Goal: Information Seeking & Learning: Learn about a topic

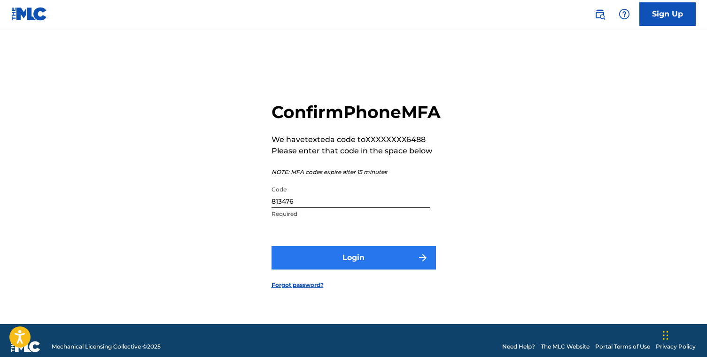
click at [356, 266] on button "Login" at bounding box center [354, 257] width 164 height 23
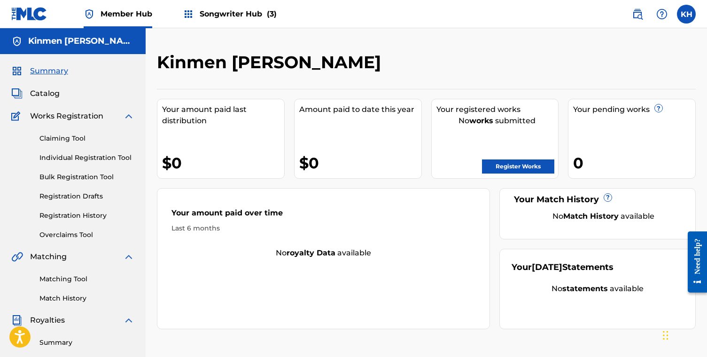
click at [231, 12] on span "Songwriter Hub (3)" at bounding box center [238, 13] width 77 height 11
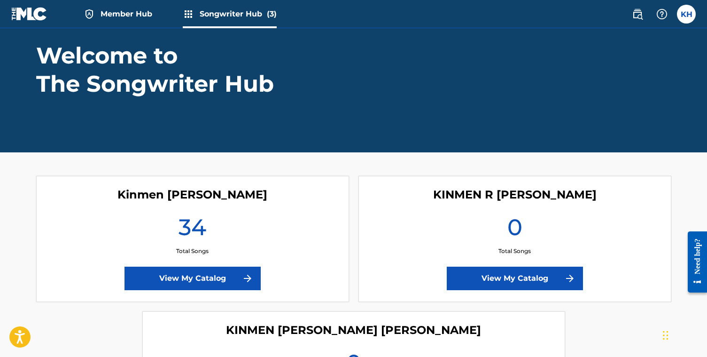
scroll to position [55, 0]
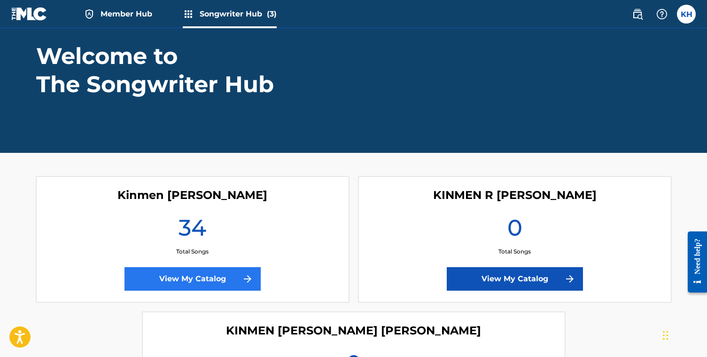
click at [135, 279] on link "View My Catalog" at bounding box center [193, 278] width 136 height 23
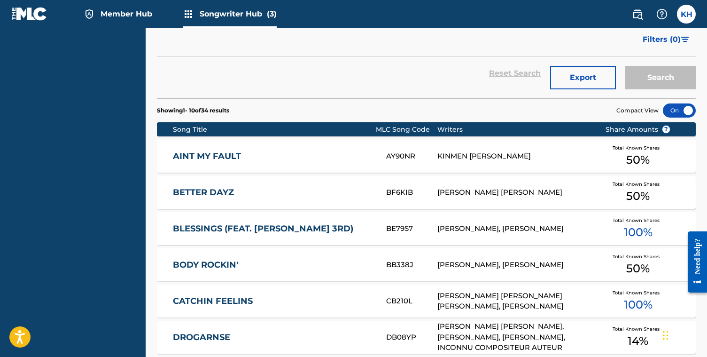
scroll to position [246, 0]
click at [680, 109] on div at bounding box center [679, 110] width 33 height 14
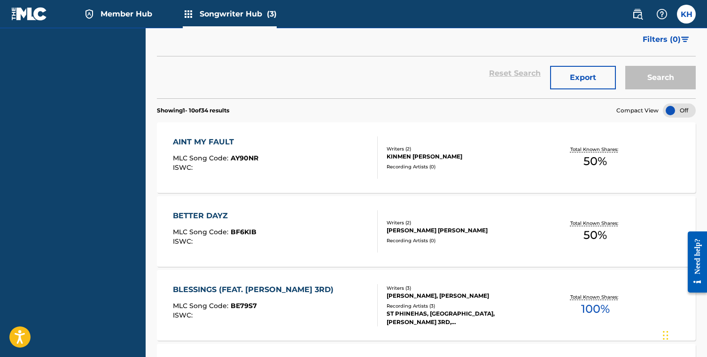
click at [391, 155] on div "KINMEN [PERSON_NAME]" at bounding box center [446, 156] width 119 height 8
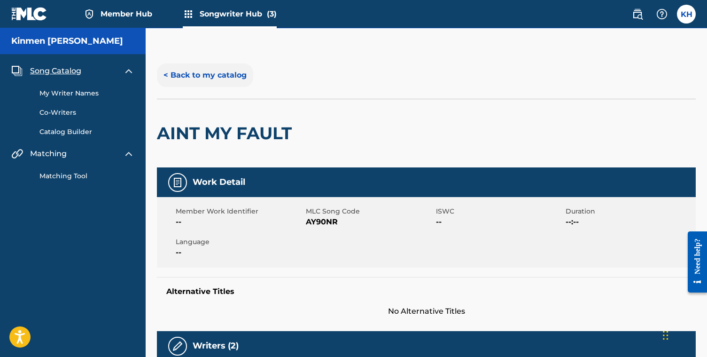
click at [224, 72] on button "< Back to my catalog" at bounding box center [205, 74] width 96 height 23
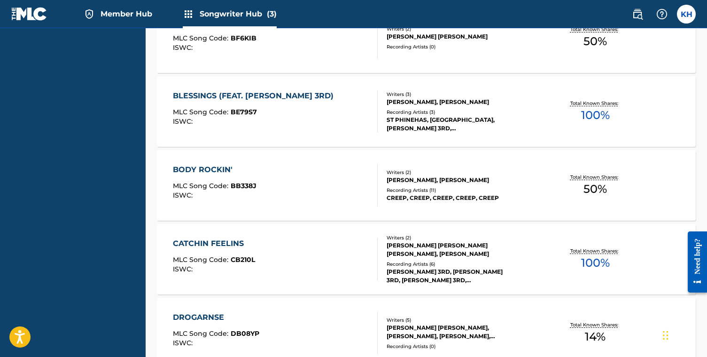
scroll to position [445, 0]
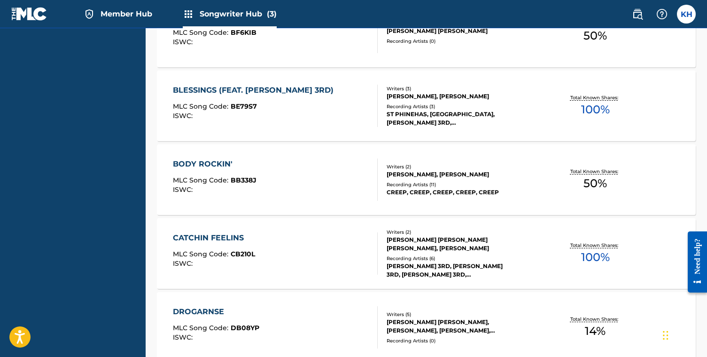
click at [436, 99] on div "[PERSON_NAME], [PERSON_NAME]" at bounding box center [446, 96] width 119 height 8
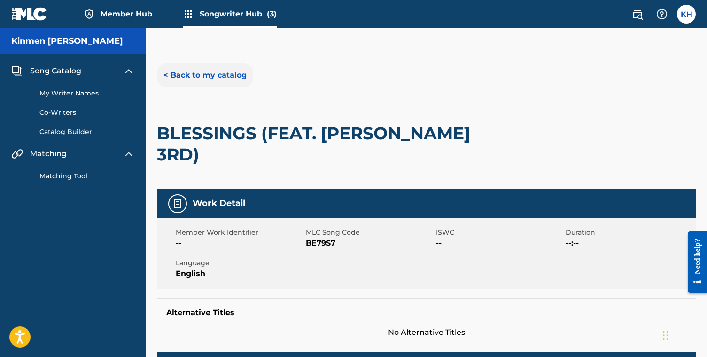
click at [226, 73] on button "< Back to my catalog" at bounding box center [205, 74] width 96 height 23
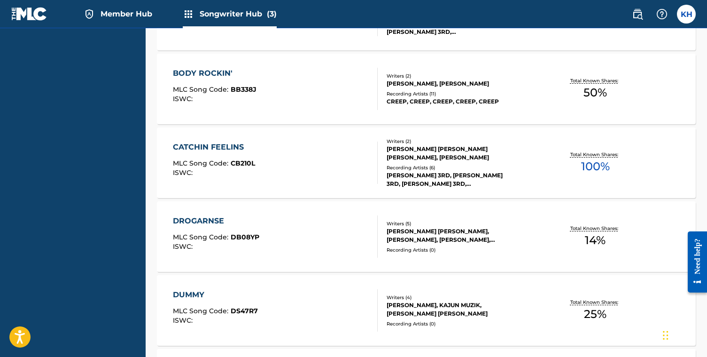
scroll to position [537, 0]
click at [403, 80] on div "[PERSON_NAME], [PERSON_NAME]" at bounding box center [446, 82] width 119 height 8
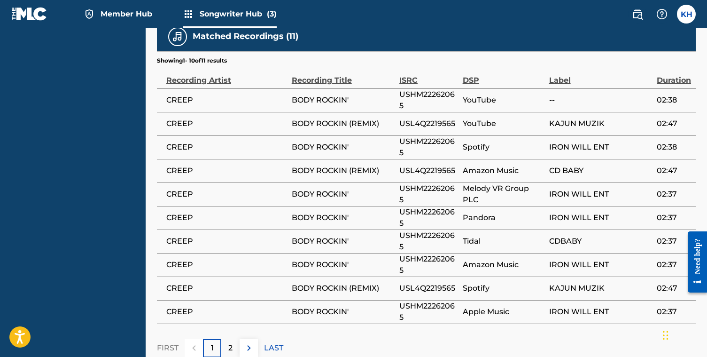
scroll to position [627, 0]
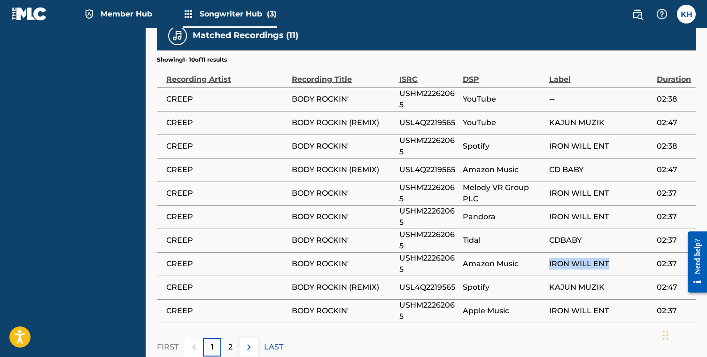
drag, startPoint x: 550, startPoint y: 252, endPoint x: 607, endPoint y: 252, distance: 57.3
click at [607, 258] on span "IRON WILL ENT" at bounding box center [600, 263] width 103 height 11
copy span "IRON WILL ENT"
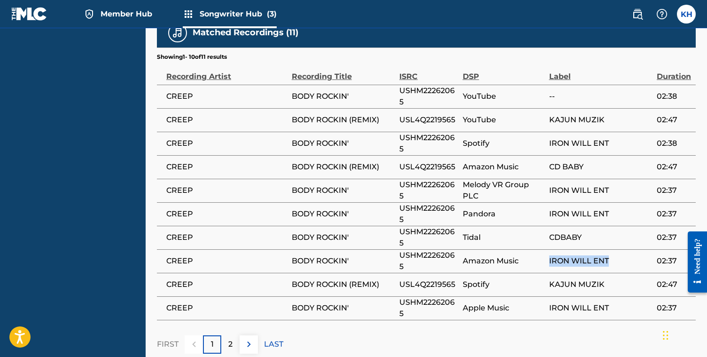
scroll to position [630, 0]
drag, startPoint x: 167, startPoint y: 250, endPoint x: 351, endPoint y: 254, distance: 183.8
click at [351, 254] on tr "CREEP BODY ROCKIN' USHM22262065 Amazon Music IRON WILL ENT 02:37" at bounding box center [426, 260] width 539 height 23
copy tr "CREEP BODY ROCKIN'"
